Goal: Information Seeking & Learning: Learn about a topic

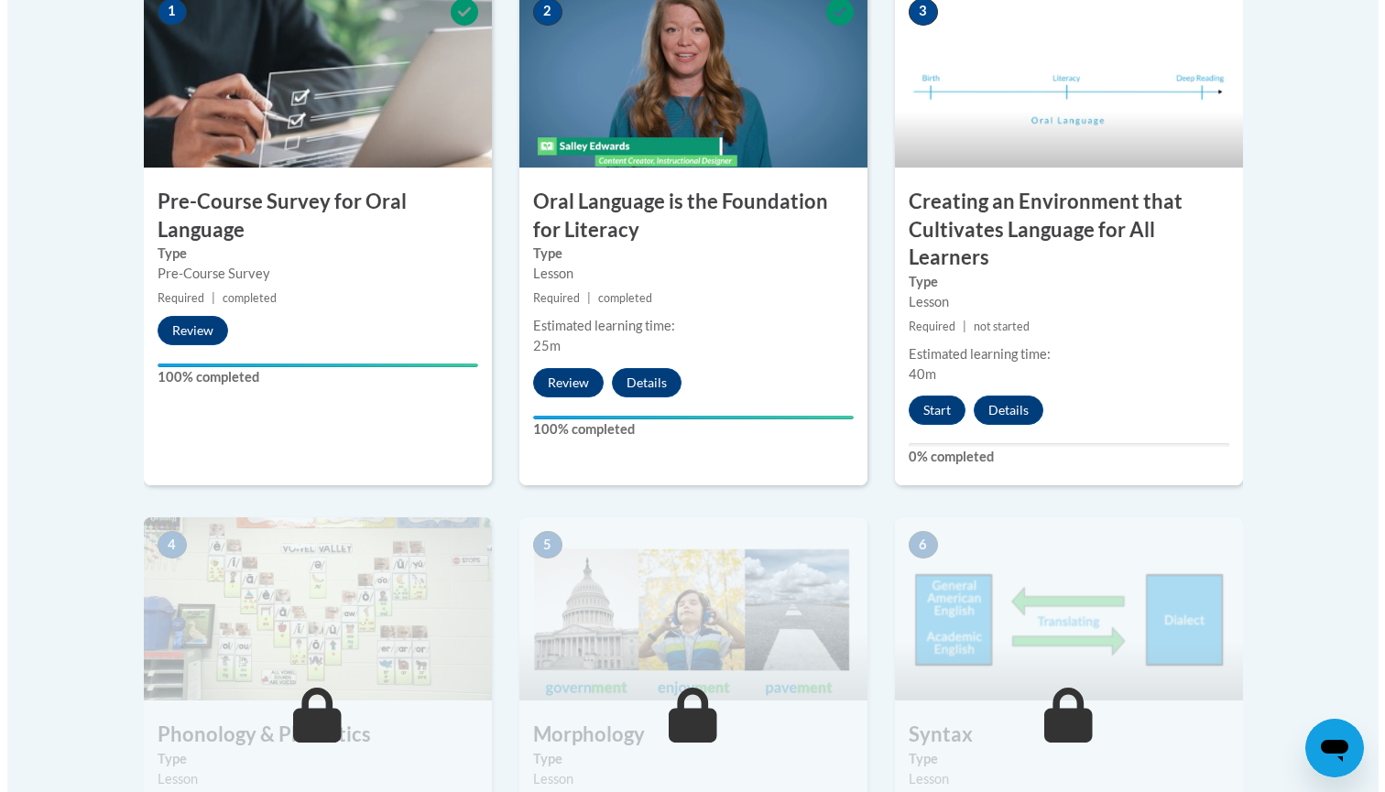
scroll to position [652, 0]
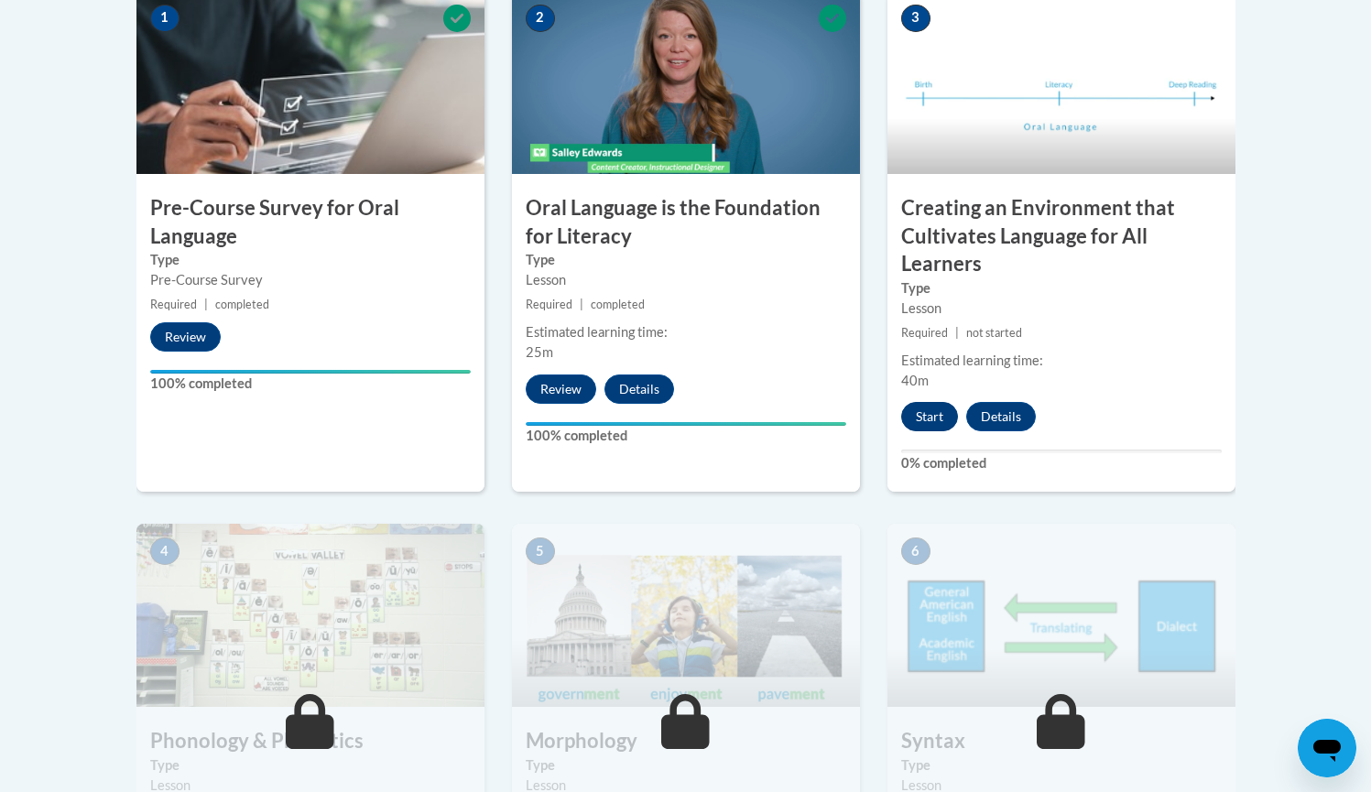
click at [929, 421] on button "Start" at bounding box center [929, 416] width 57 height 29
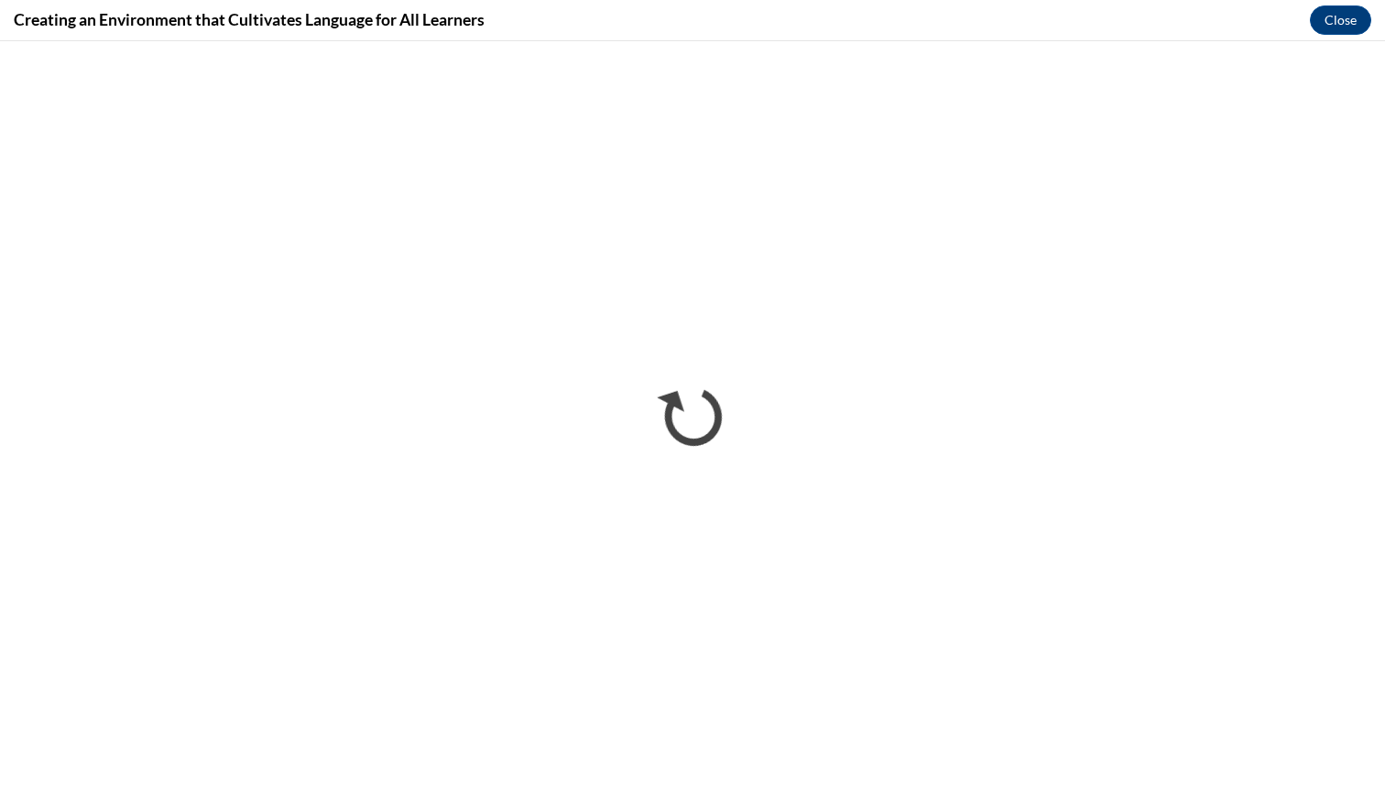
scroll to position [0, 0]
